Goal: Information Seeking & Learning: Learn about a topic

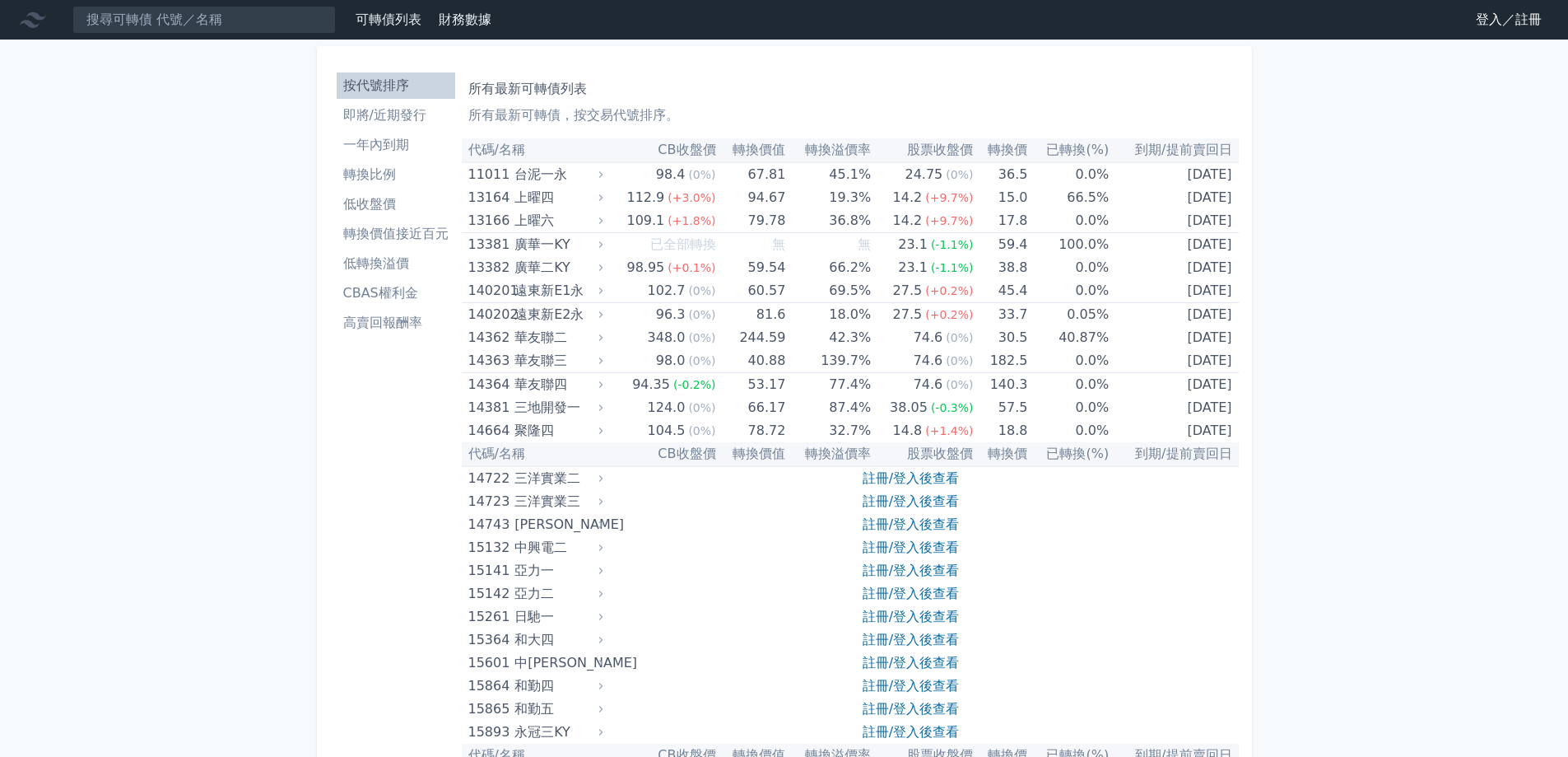
click at [1529, 36] on nav "可轉債列表 財務數據 可轉債列表 財務數據 登入／註冊 登入／註冊" at bounding box center [784, 20] width 1568 height 40
click at [1525, 30] on link "登入／註冊" at bounding box center [1509, 20] width 92 height 26
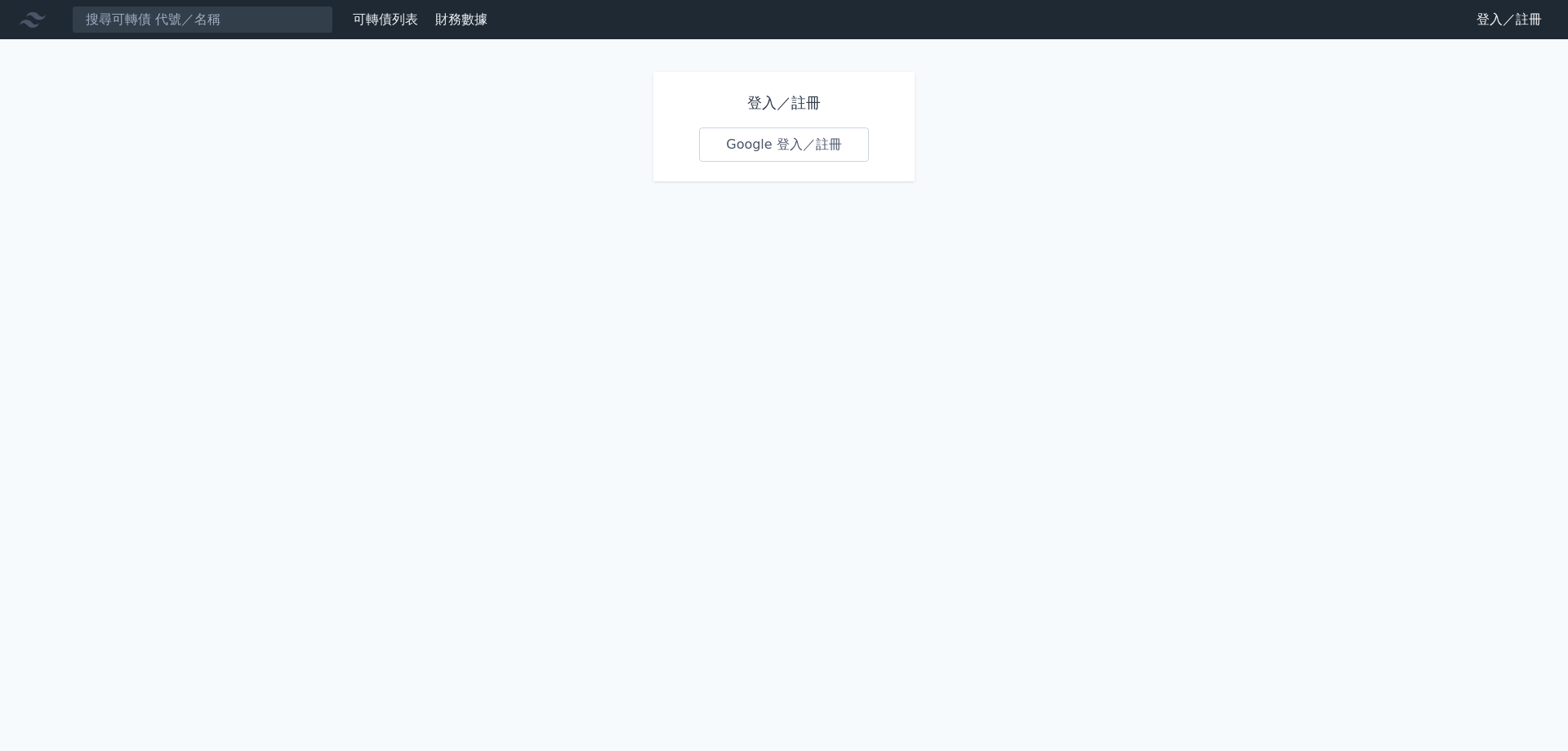
click at [772, 137] on link "Google 登入／註冊" at bounding box center [784, 145] width 170 height 34
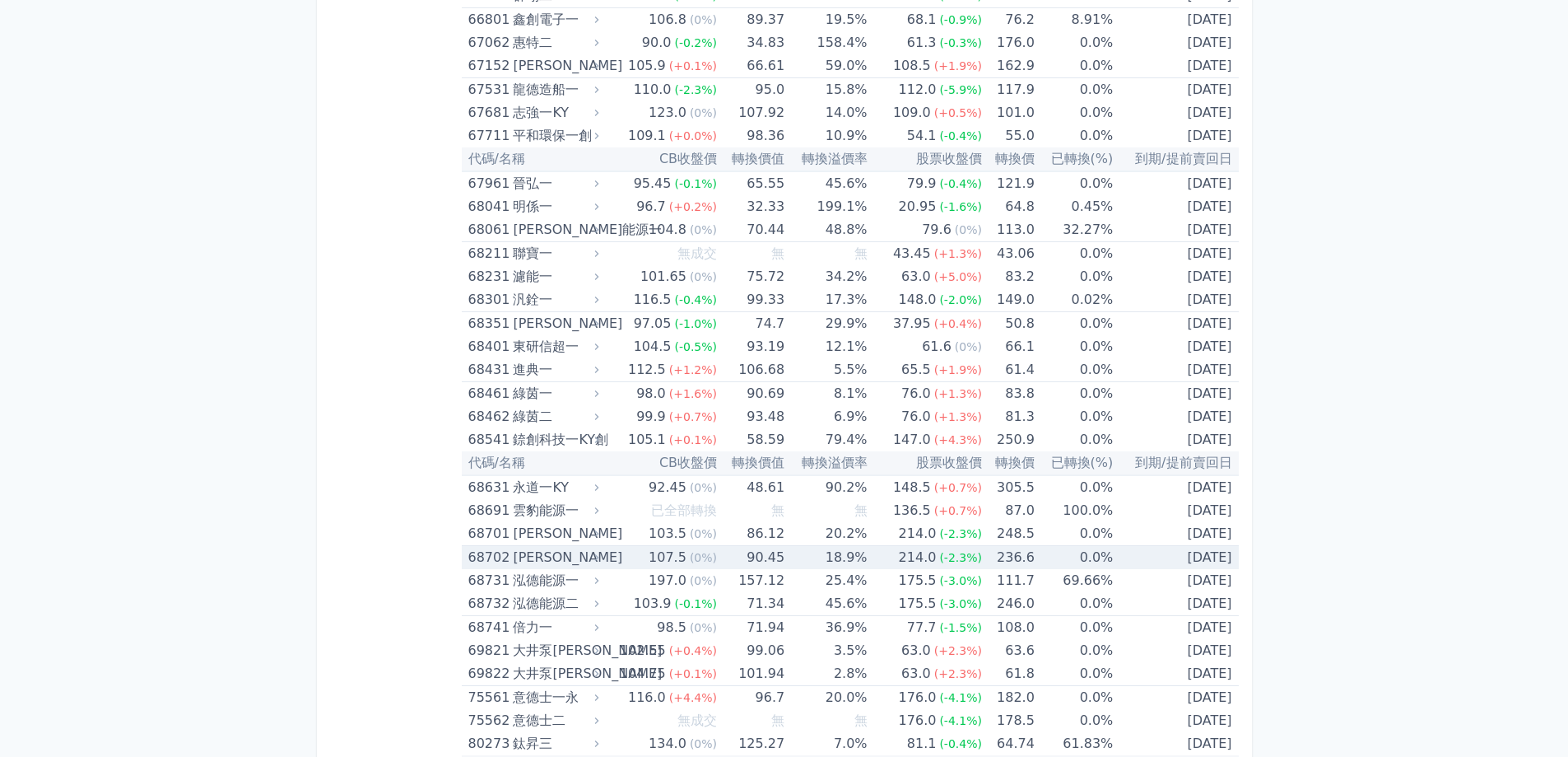
scroll to position [8153, 0]
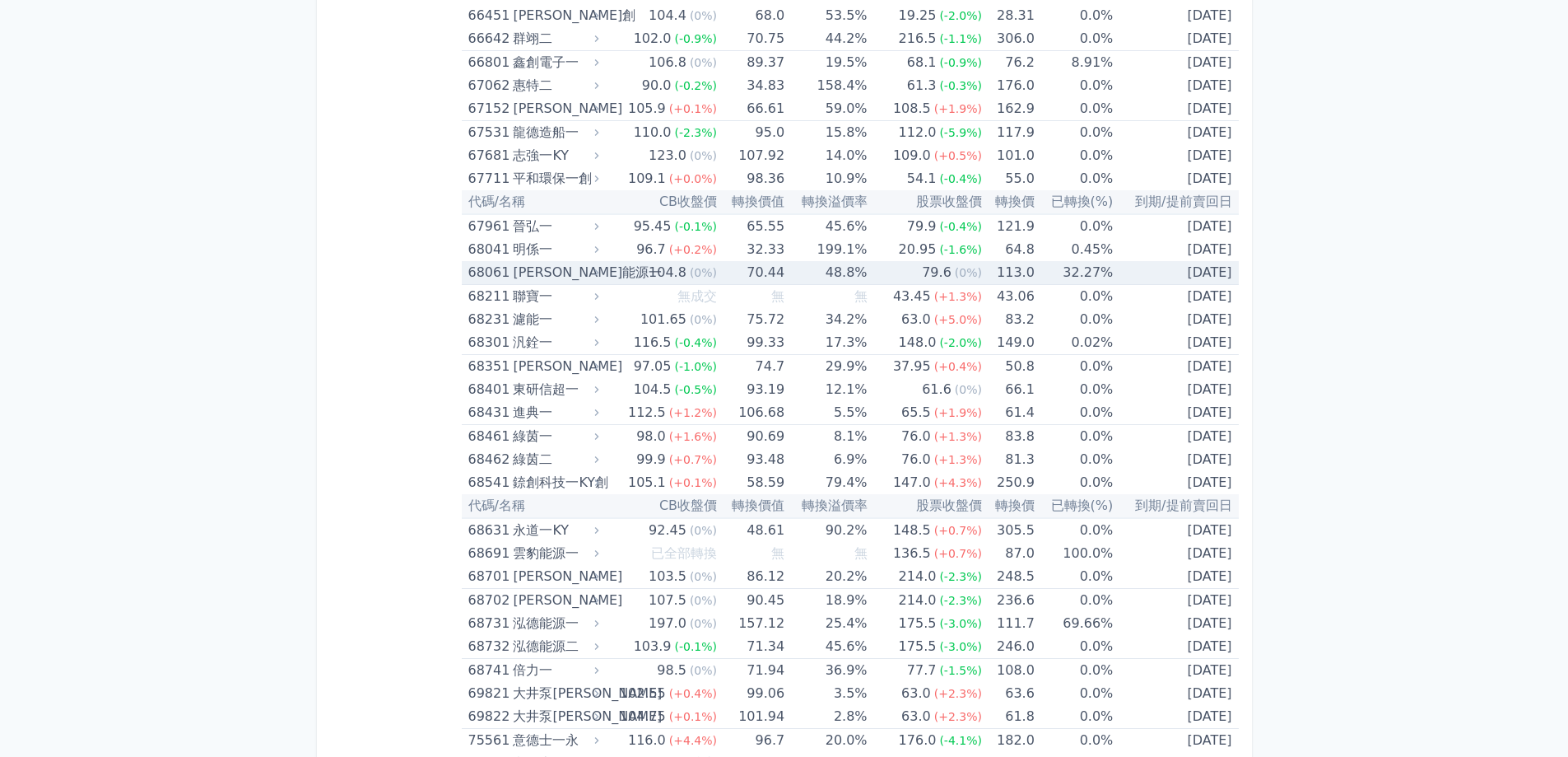
click at [536, 265] on div "[PERSON_NAME]能源一" at bounding box center [554, 273] width 82 height 23
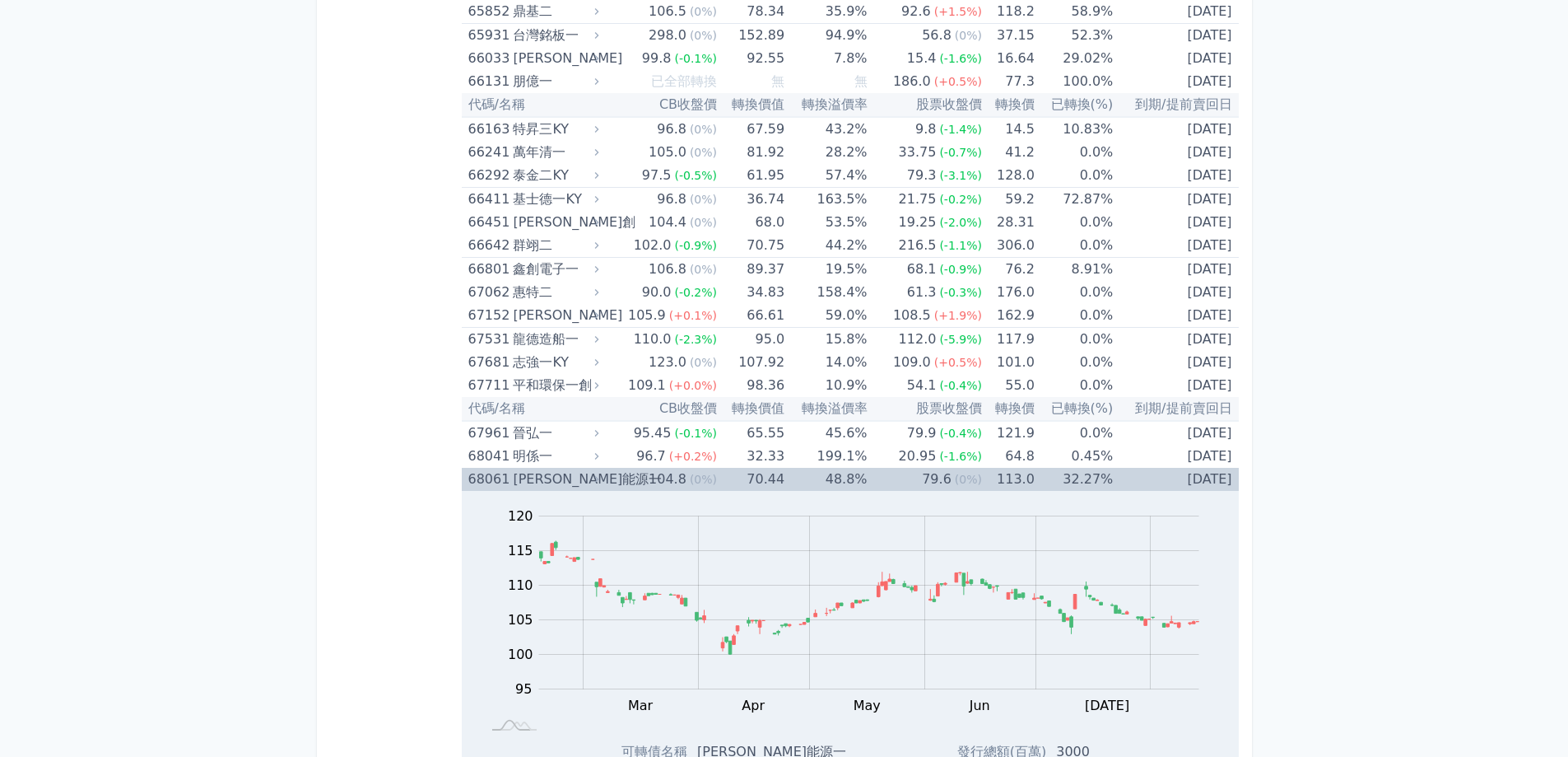
scroll to position [7905, 0]
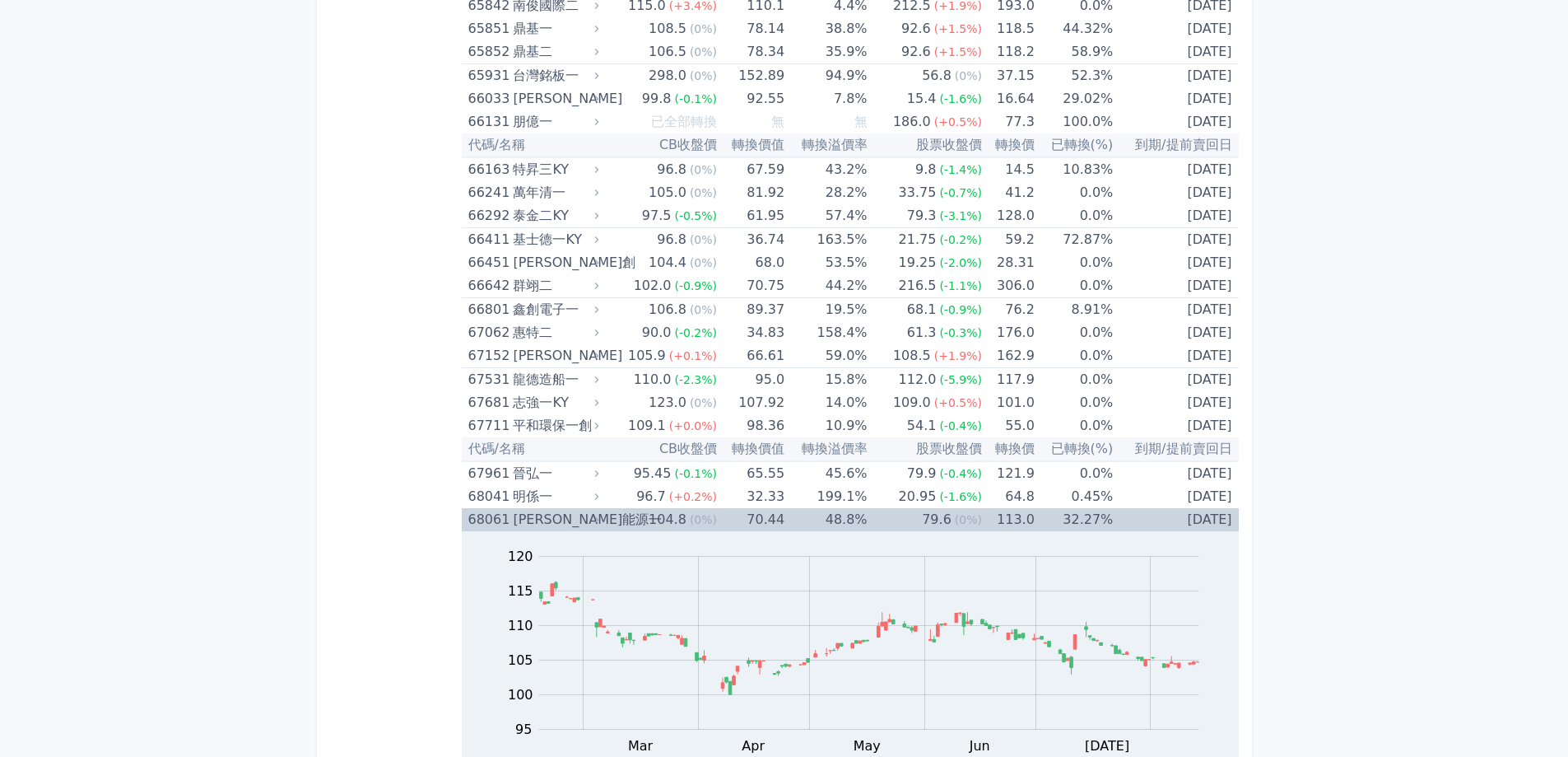
click at [522, 522] on div "[PERSON_NAME]能源一" at bounding box center [554, 519] width 82 height 23
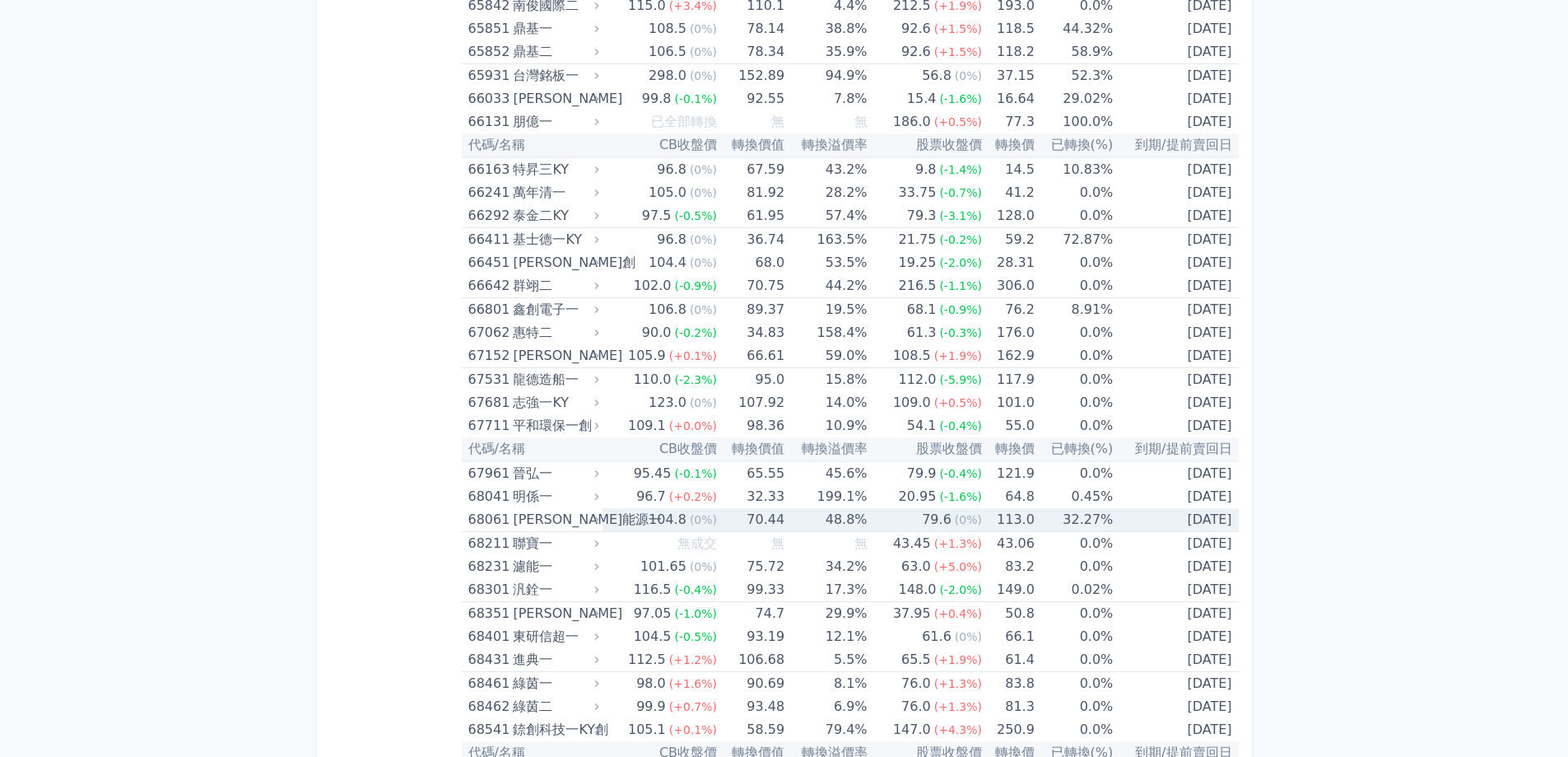
click at [522, 522] on div "[PERSON_NAME]能源一" at bounding box center [554, 519] width 82 height 23
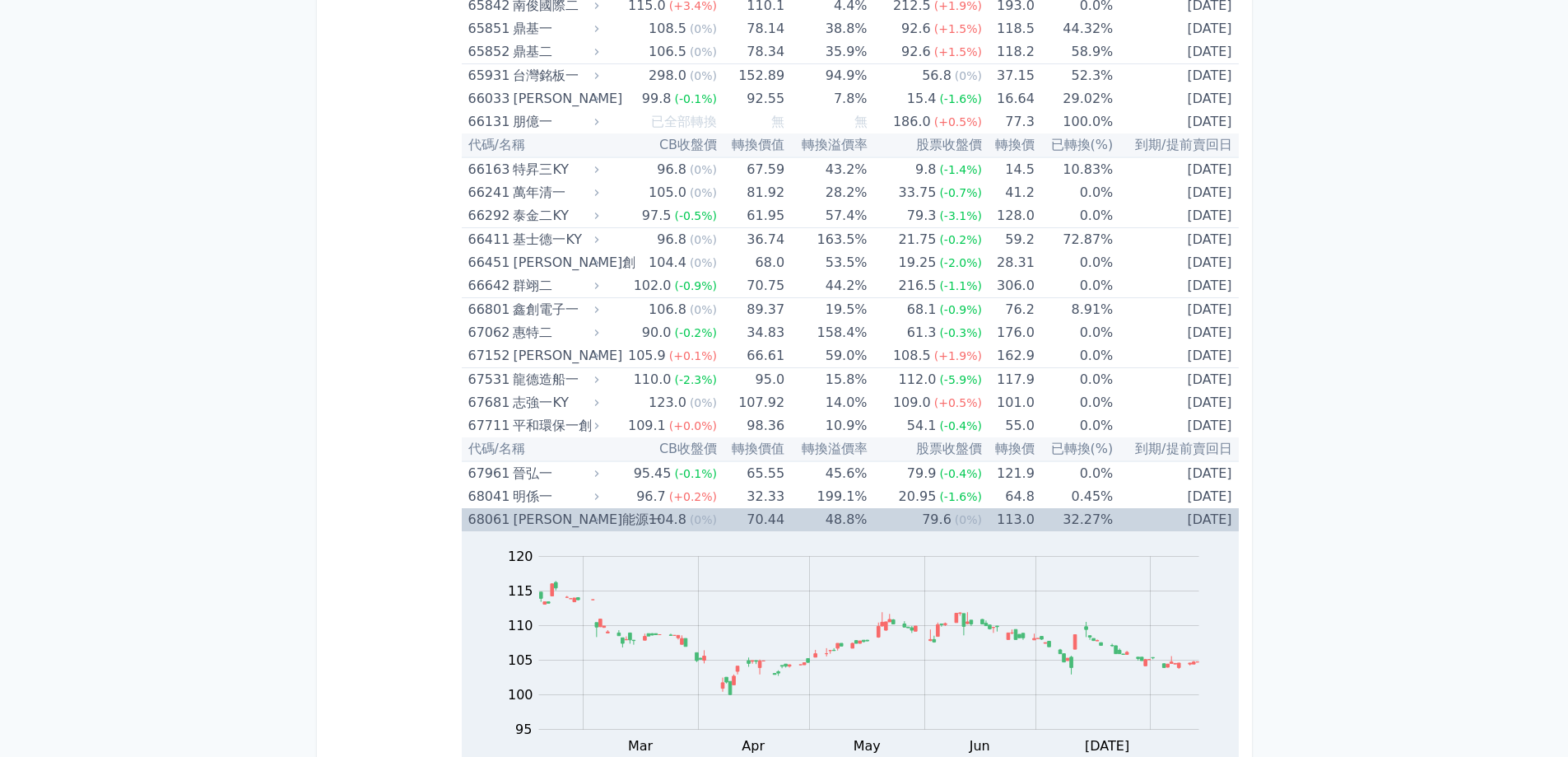
click at [522, 522] on div "[PERSON_NAME]能源一" at bounding box center [554, 519] width 82 height 23
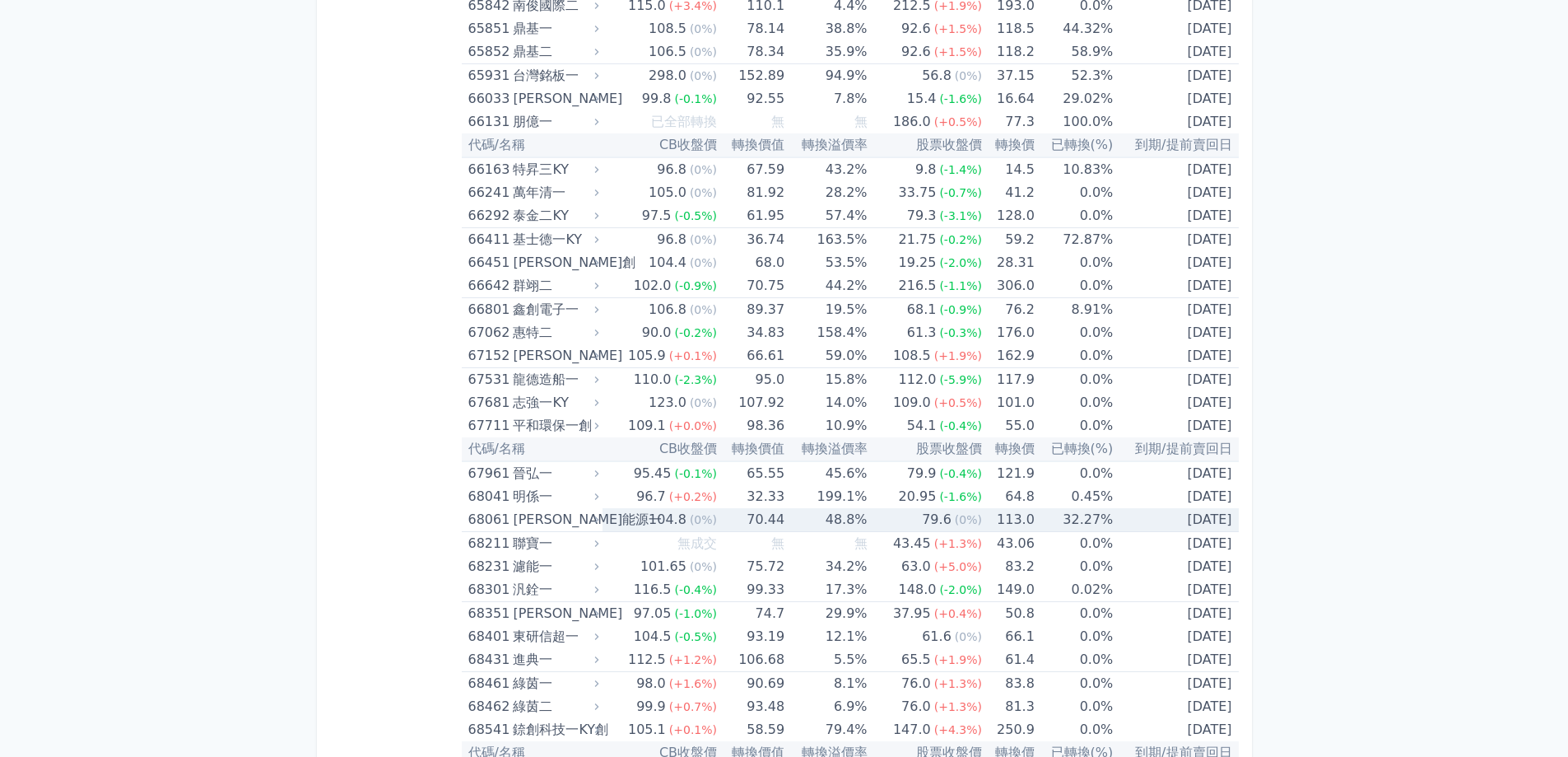
click at [522, 522] on div "[PERSON_NAME]能源一" at bounding box center [554, 519] width 82 height 23
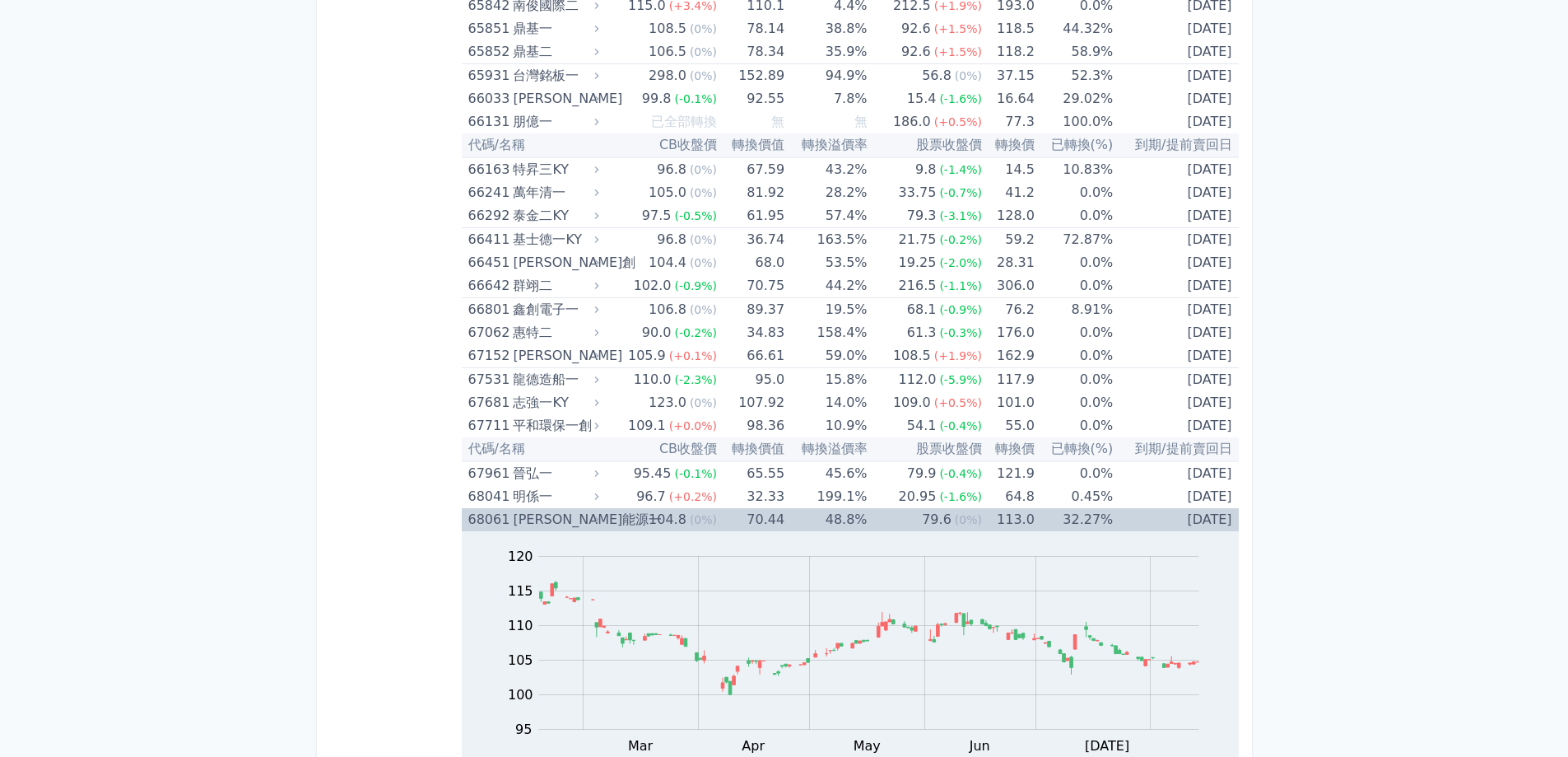
click at [536, 524] on div "[PERSON_NAME]能源一" at bounding box center [554, 519] width 82 height 23
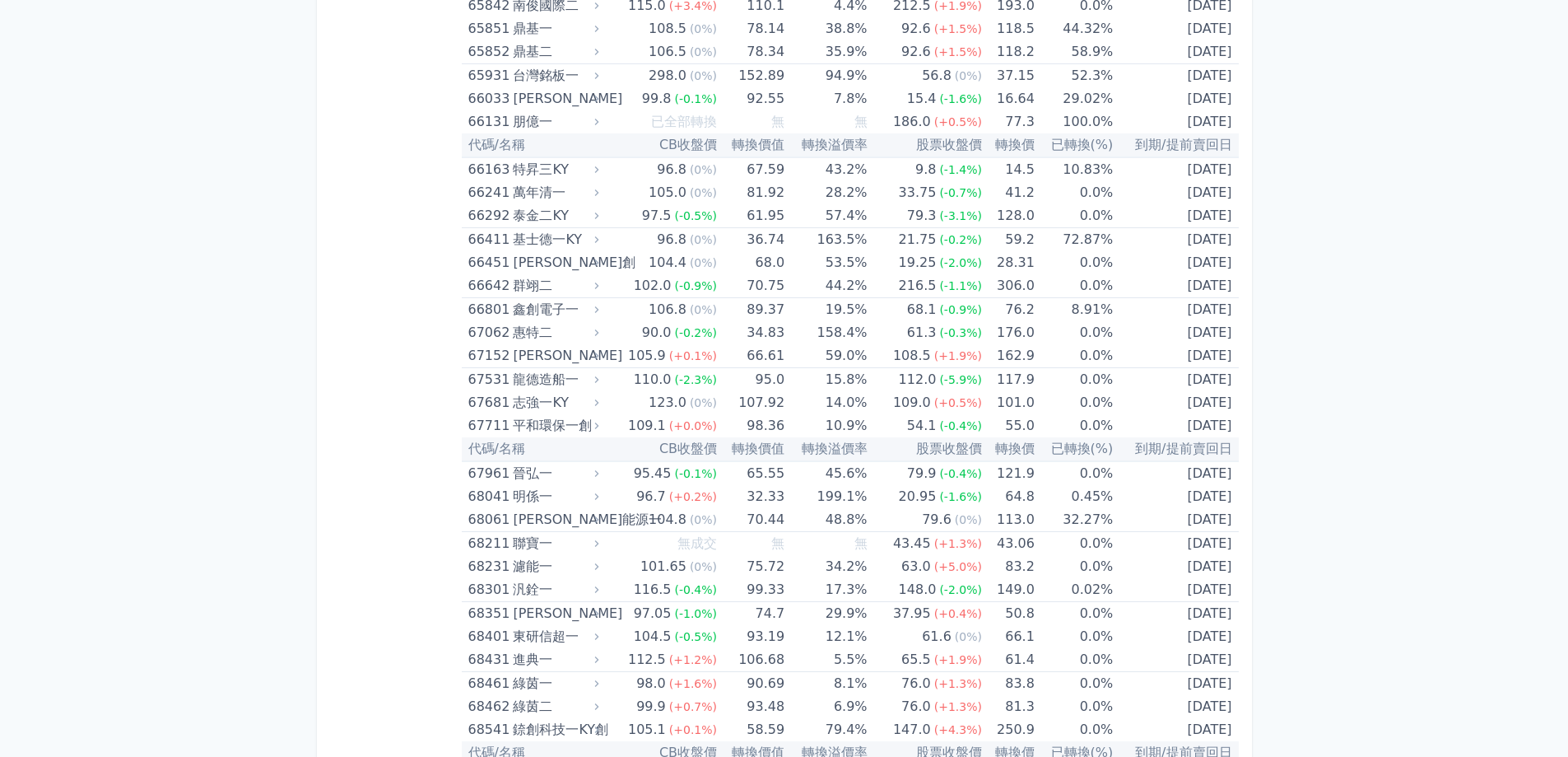
drag, startPoint x: 1351, startPoint y: 383, endPoint x: 1325, endPoint y: 372, distance: 28.2
